Goal: Task Accomplishment & Management: Use online tool/utility

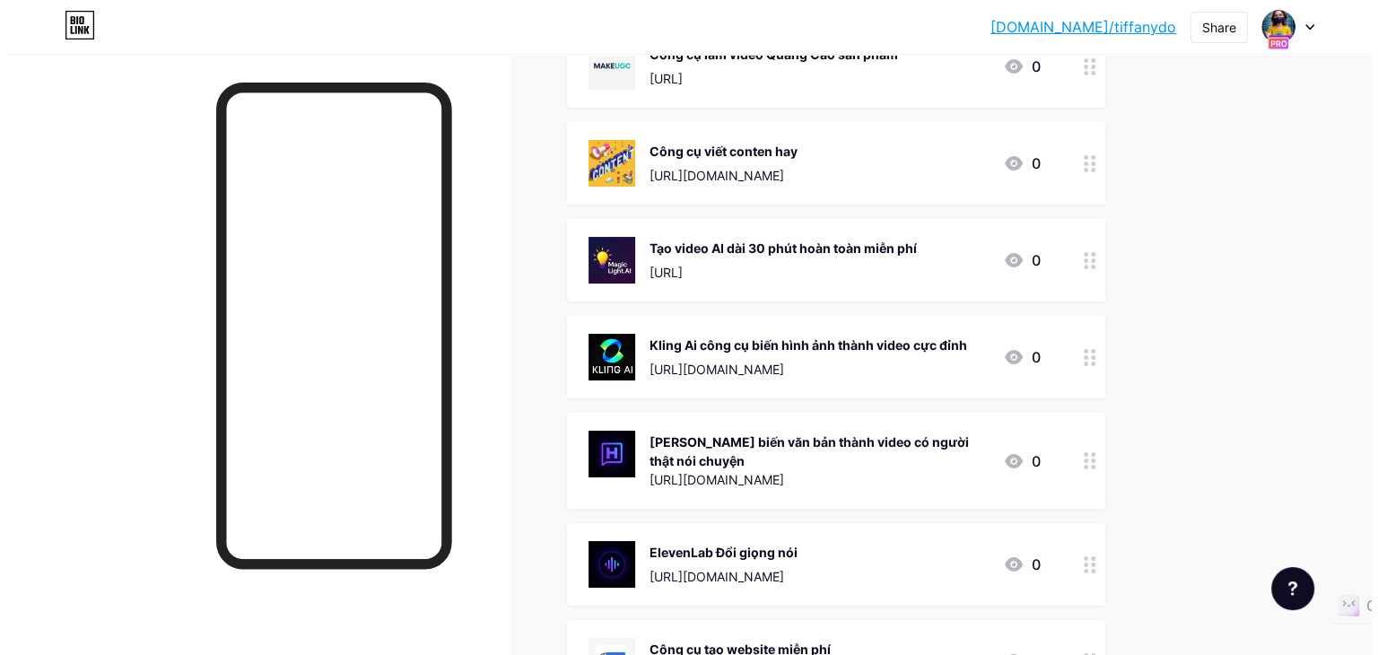
scroll to position [359, 0]
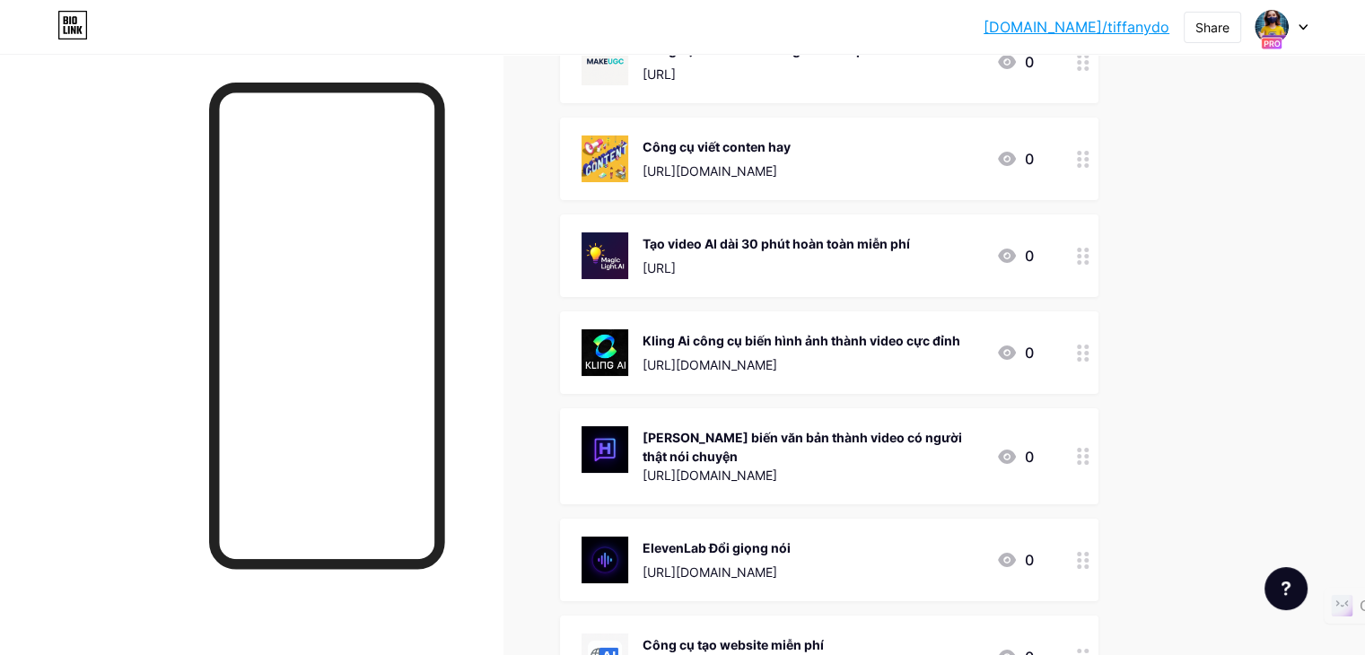
click at [858, 444] on div "[PERSON_NAME] biến văn bản thành video có người thật nói chuyện" at bounding box center [811, 447] width 339 height 38
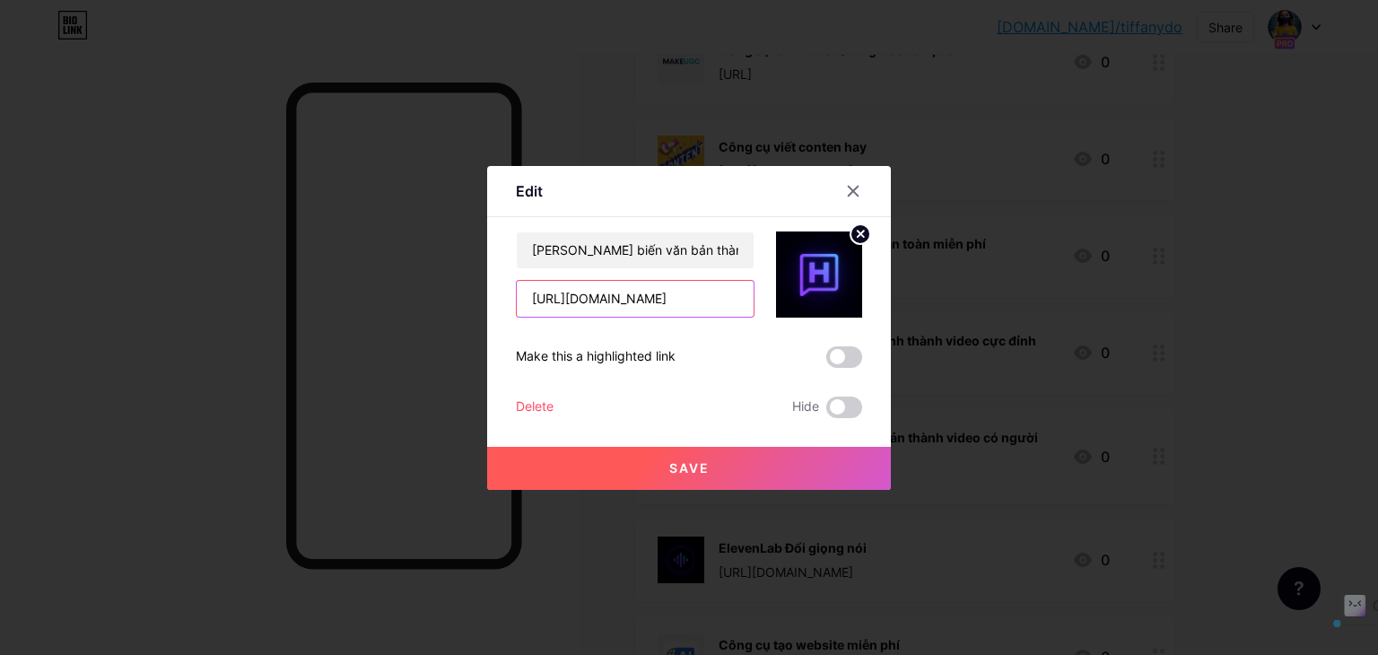
scroll to position [0, 92]
drag, startPoint x: 521, startPoint y: 299, endPoint x: 836, endPoint y: 258, distance: 317.5
click at [836, 258] on div "Heygen biến văn bản thành video có người thật nói chuyện [URL][DOMAIN_NAME]" at bounding box center [689, 274] width 346 height 86
click at [846, 191] on icon at bounding box center [853, 191] width 14 height 14
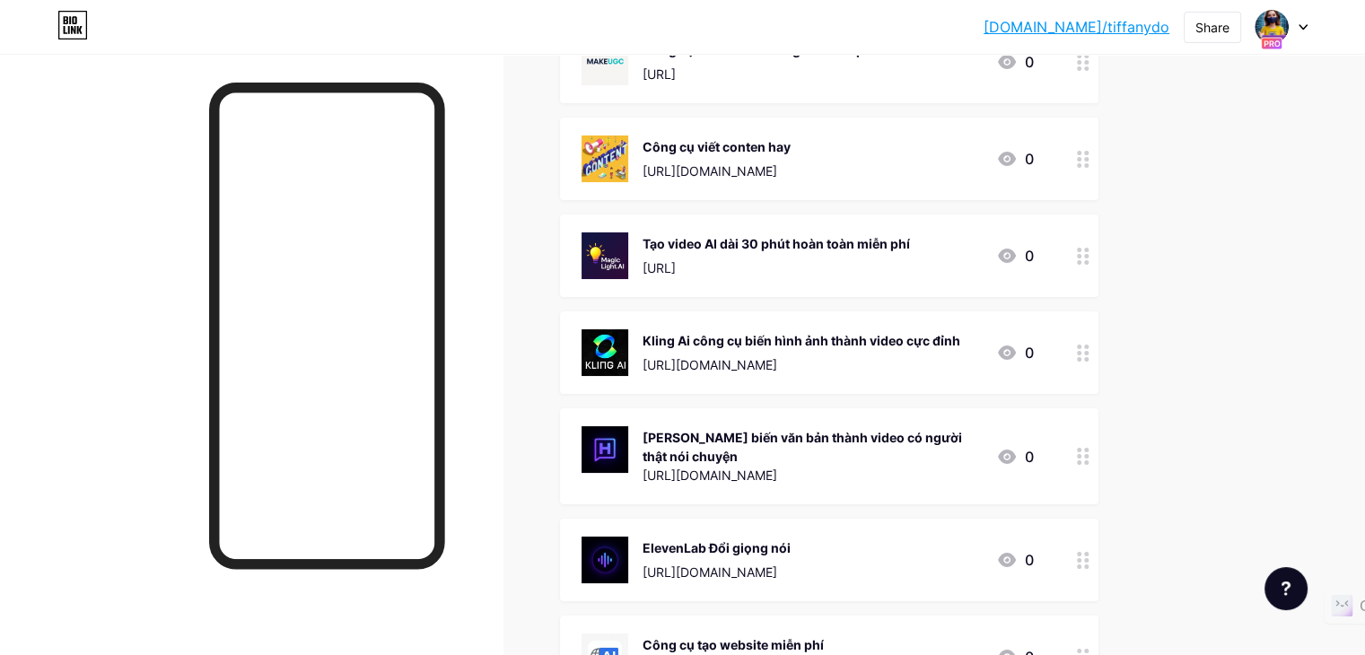
click at [895, 440] on div "[PERSON_NAME] biến văn bản thành video có người thật nói chuyện" at bounding box center [811, 447] width 339 height 38
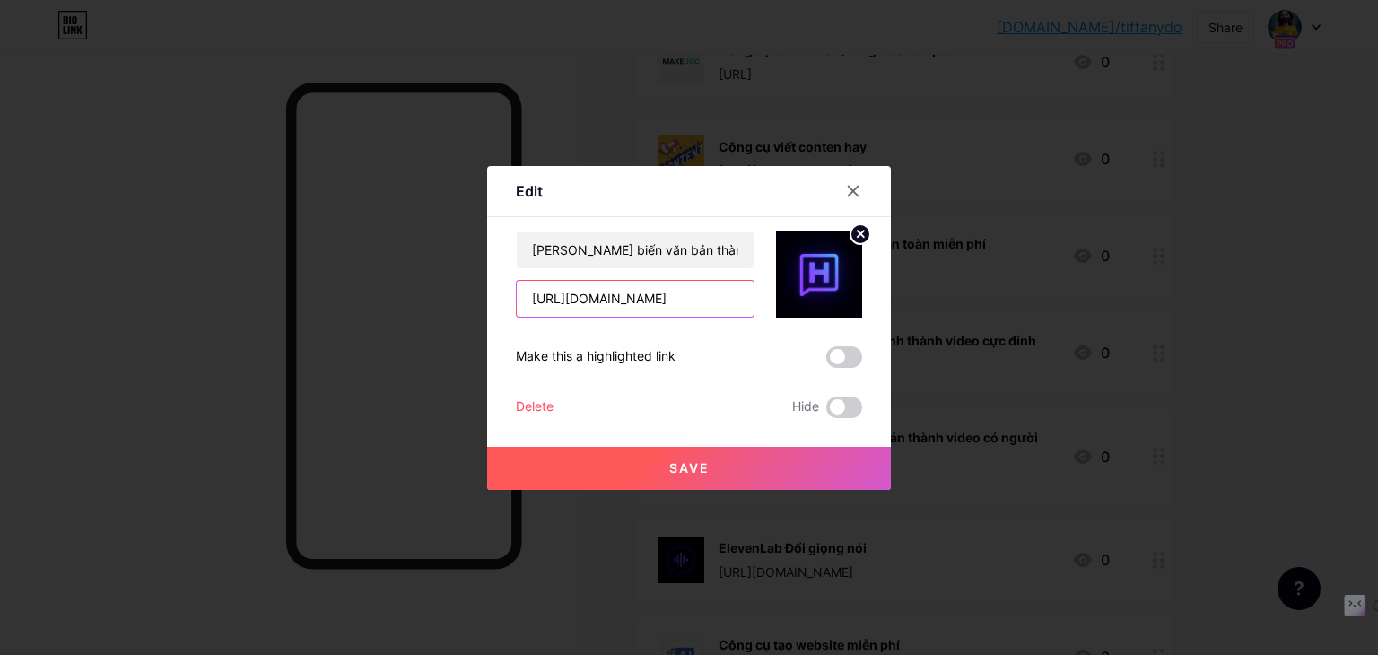
click at [628, 304] on input "[URL][DOMAIN_NAME]" at bounding box center [635, 299] width 237 height 36
drag, startPoint x: 519, startPoint y: 299, endPoint x: 829, endPoint y: 299, distance: 310.4
click at [829, 299] on div "Heygen biến văn bản thành video có người thật nói chuyện [URL][DOMAIN_NAME]" at bounding box center [689, 274] width 346 height 86
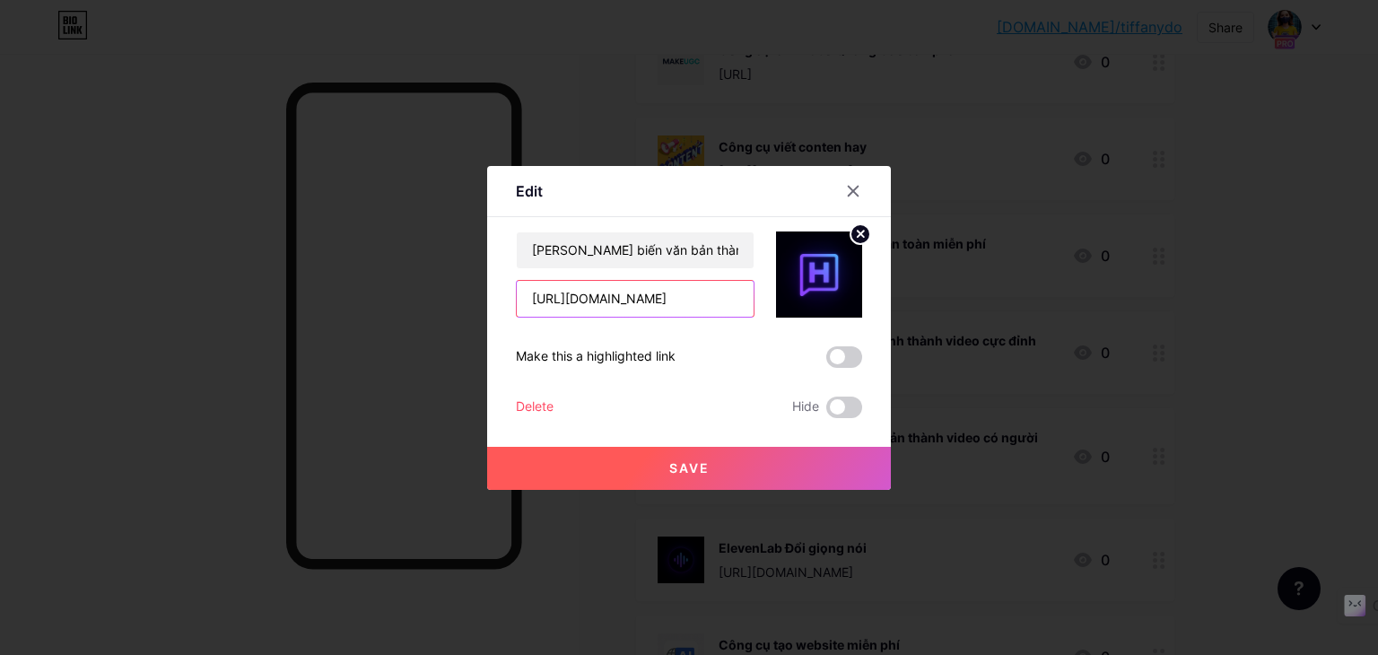
scroll to position [0, 0]
click at [696, 302] on input "[URL][DOMAIN_NAME]" at bounding box center [635, 299] width 237 height 36
drag, startPoint x: 522, startPoint y: 292, endPoint x: 852, endPoint y: 296, distance: 330.2
click at [852, 296] on div "Heygen biến văn bản thành video có người thật nói chuyện [URL][DOMAIN_NAME]" at bounding box center [689, 274] width 346 height 86
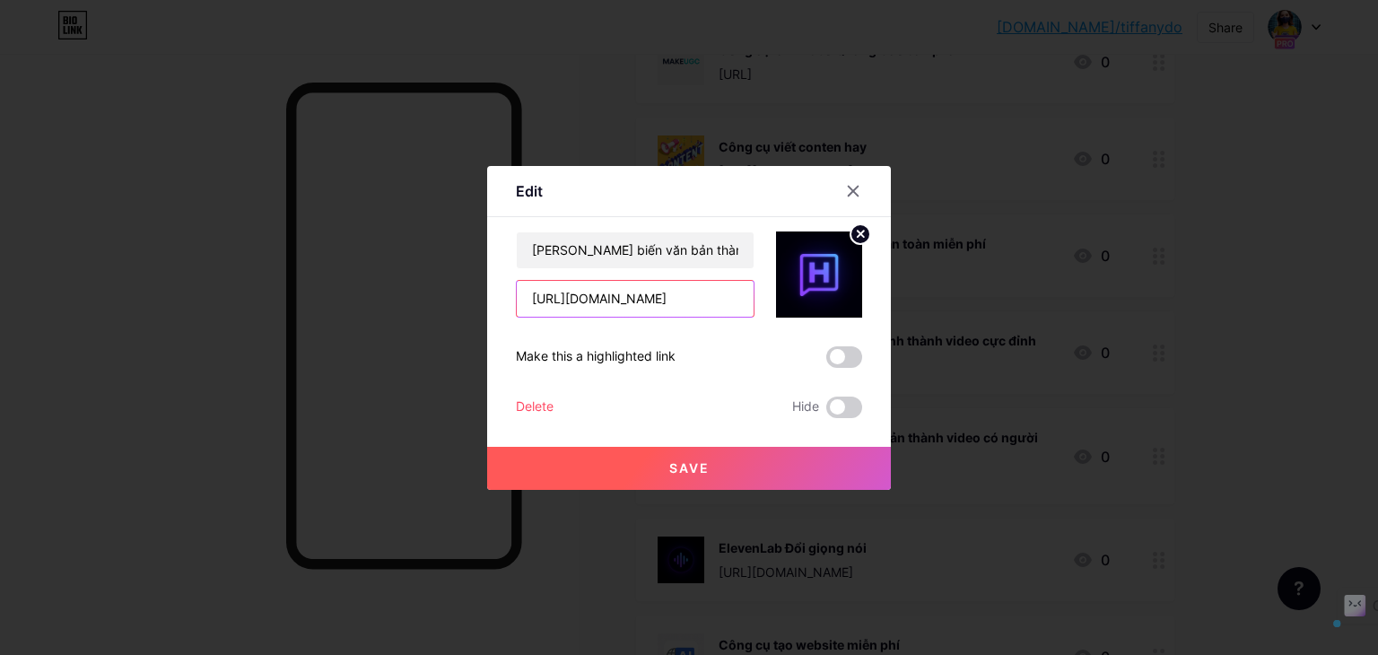
paste input "2fc4b6"
type input "[URL][DOMAIN_NAME]"
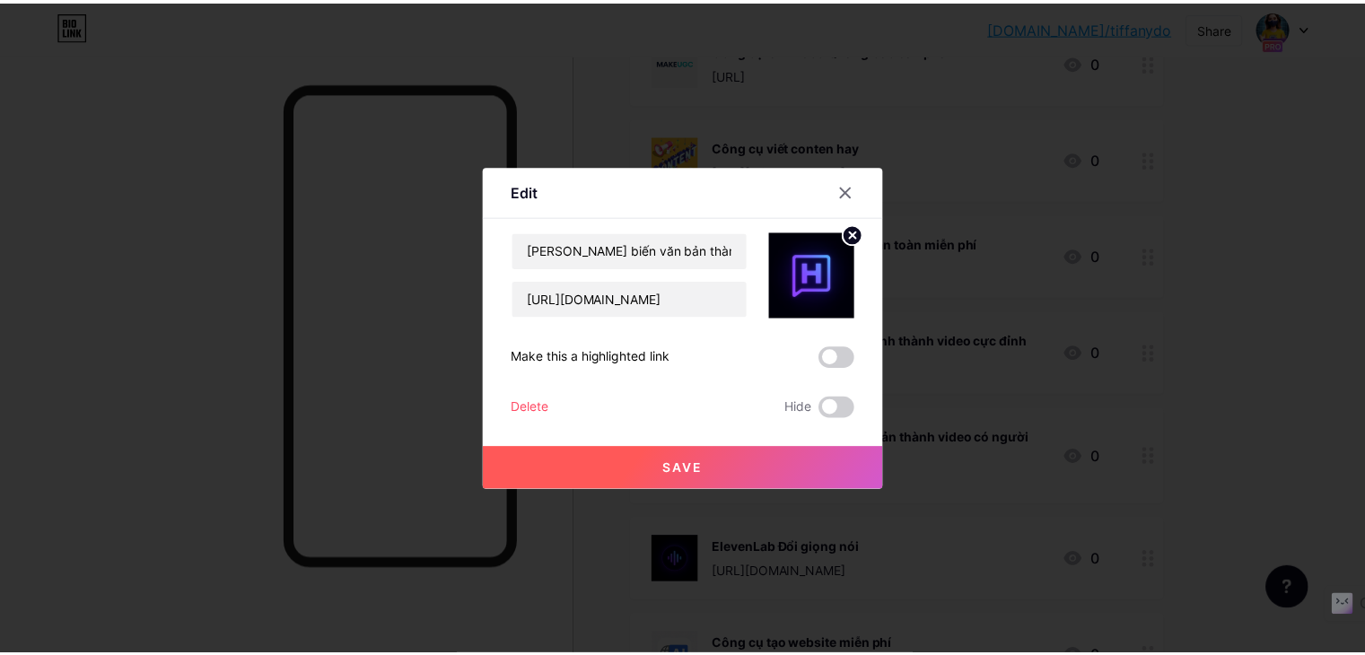
scroll to position [0, 0]
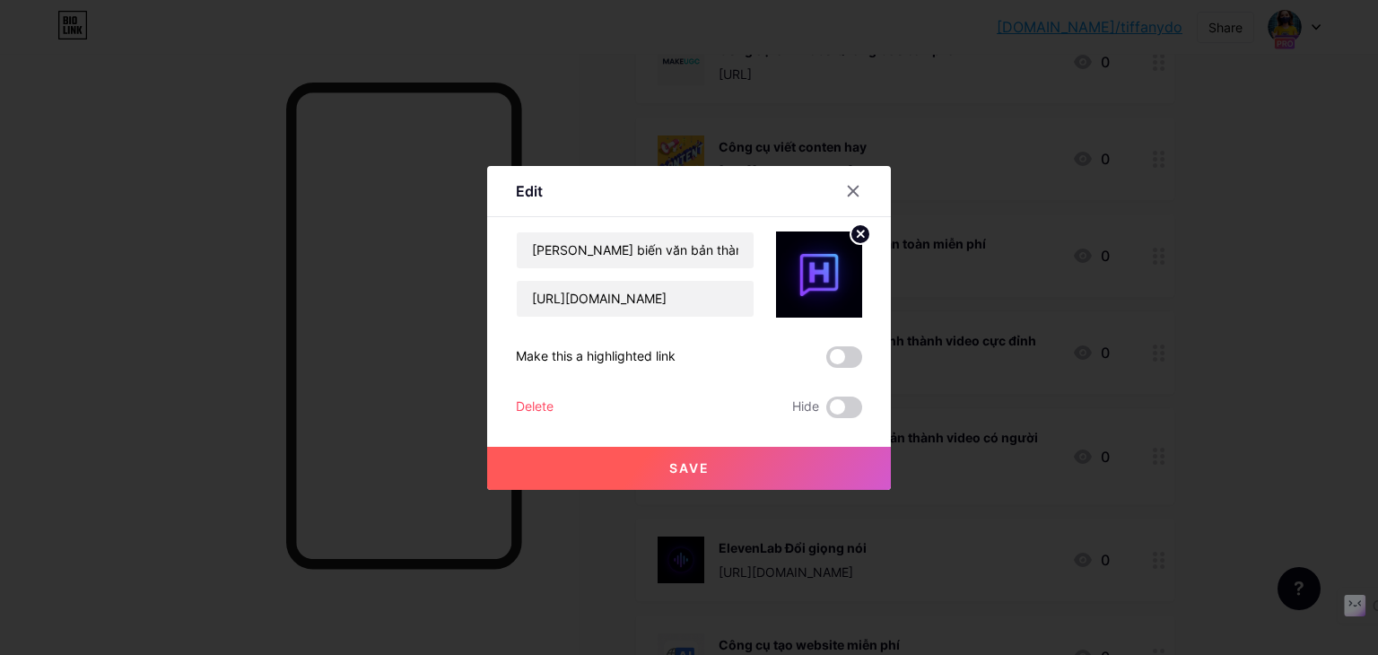
click at [676, 471] on span "Save" at bounding box center [689, 467] width 40 height 15
